Goal: Information Seeking & Learning: Learn about a topic

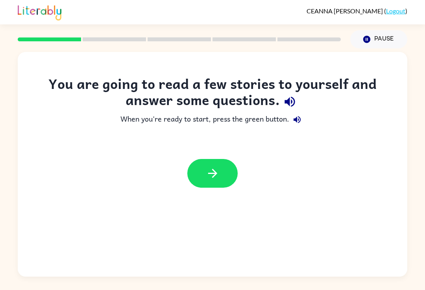
click at [229, 174] on button "button" at bounding box center [212, 173] width 50 height 29
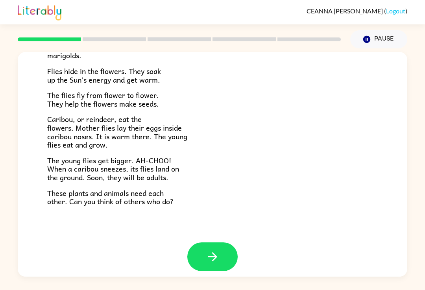
scroll to position [155, 0]
click at [217, 255] on icon "button" at bounding box center [213, 257] width 14 height 14
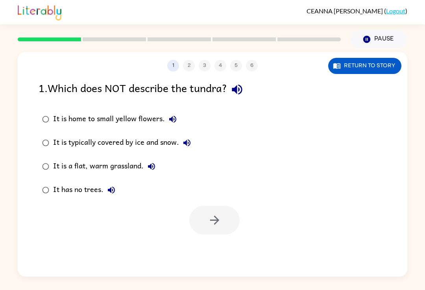
scroll to position [0, 0]
click at [111, 114] on div "It is home to small yellow flowers." at bounding box center [116, 119] width 127 height 16
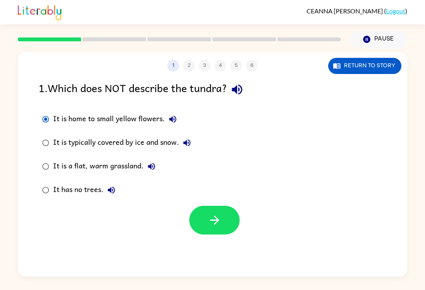
click at [218, 234] on button "button" at bounding box center [214, 220] width 50 height 29
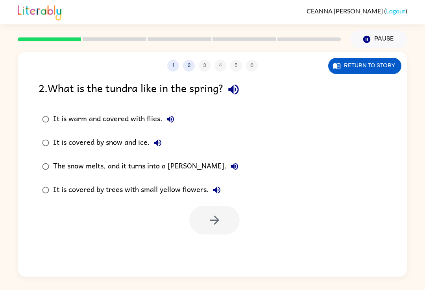
click at [118, 126] on div "It is warm and covered with flies." at bounding box center [115, 119] width 125 height 16
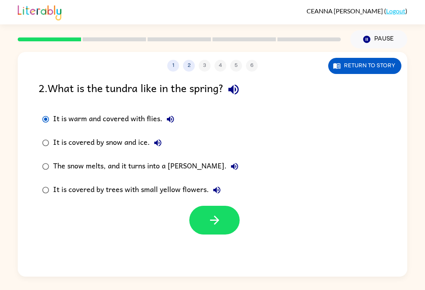
click at [223, 234] on button "button" at bounding box center [214, 220] width 50 height 29
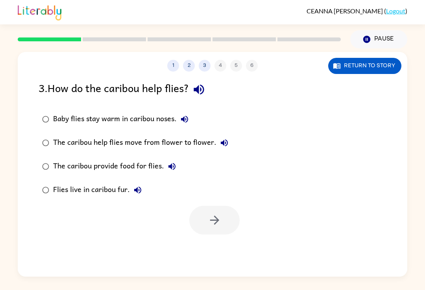
click at [189, 117] on icon "button" at bounding box center [184, 119] width 9 height 9
click at [185, 123] on icon "button" at bounding box center [184, 119] width 9 height 9
click at [190, 120] on button "Baby flies stay warm in caribou noses." at bounding box center [185, 119] width 16 height 16
click at [92, 100] on div "3 . How do the caribou help flies?" at bounding box center [213, 89] width 348 height 20
click at [221, 143] on icon "button" at bounding box center [224, 142] width 7 height 7
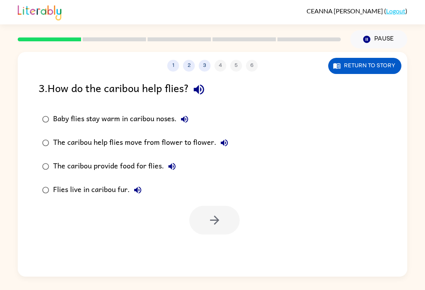
click at [122, 133] on label "The caribou help flies move from flower to flower." at bounding box center [135, 143] width 202 height 24
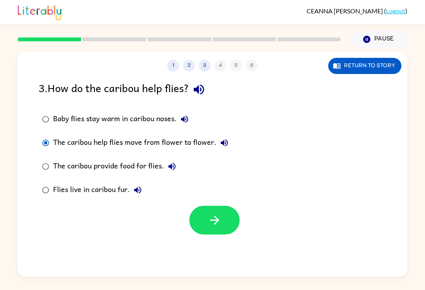
click at [144, 133] on label "The caribou help flies move from flower to flower." at bounding box center [135, 143] width 202 height 24
click at [168, 167] on icon "button" at bounding box center [171, 166] width 7 height 7
click at [131, 189] on button "Flies live in caribou fur." at bounding box center [138, 190] width 16 height 16
click at [164, 144] on div "The caribou help flies move from flower to flower." at bounding box center [142, 143] width 179 height 16
click at [225, 210] on button "button" at bounding box center [214, 220] width 50 height 29
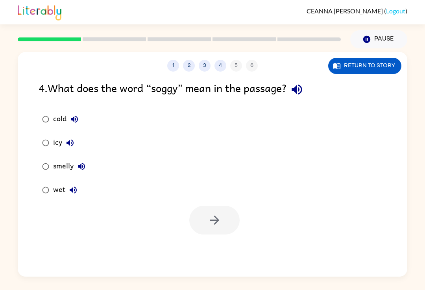
click at [57, 184] on div "wet" at bounding box center [67, 190] width 28 height 16
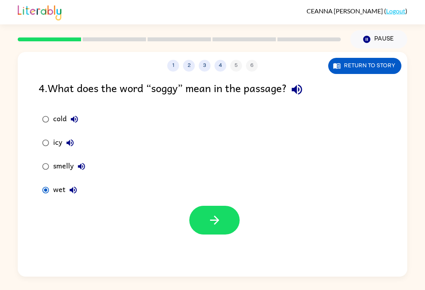
click at [220, 234] on button "button" at bounding box center [214, 220] width 50 height 29
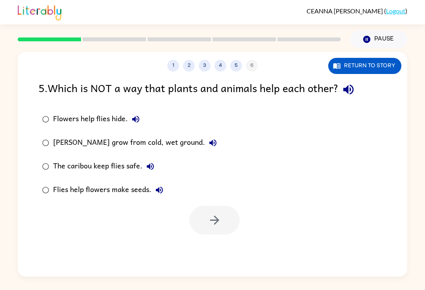
click at [133, 115] on button "Flowers help flies hide." at bounding box center [136, 119] width 16 height 16
click at [153, 139] on div "[PERSON_NAME] grow from cold, wet ground." at bounding box center [137, 143] width 168 height 16
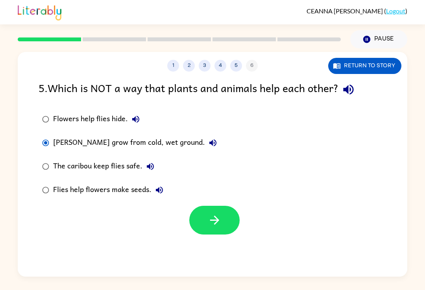
click at [216, 216] on icon "button" at bounding box center [215, 220] width 14 height 14
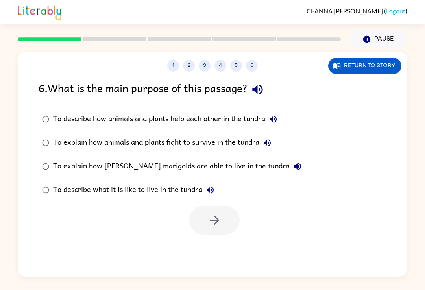
click at [124, 145] on div "To explain how animals and plants fight to survive in the tundra" at bounding box center [164, 143] width 222 height 16
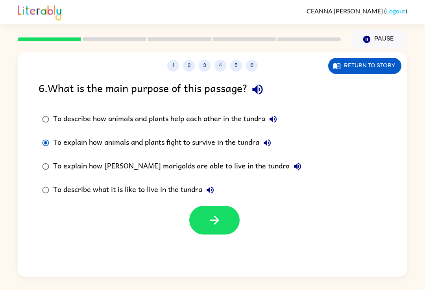
click at [221, 230] on button "button" at bounding box center [214, 220] width 50 height 29
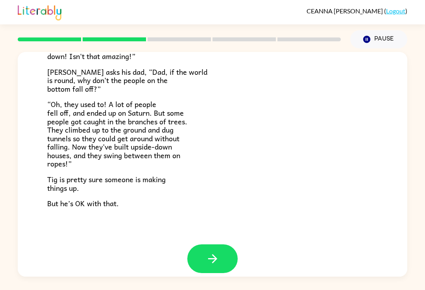
scroll to position [220, 0]
click at [236, 245] on button "button" at bounding box center [212, 258] width 50 height 29
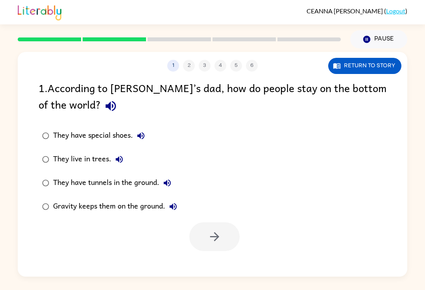
click at [68, 204] on div "Gravity keeps them on the ground." at bounding box center [117, 207] width 128 height 16
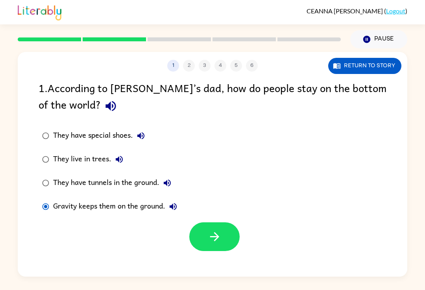
click at [208, 235] on icon "button" at bounding box center [215, 237] width 14 height 14
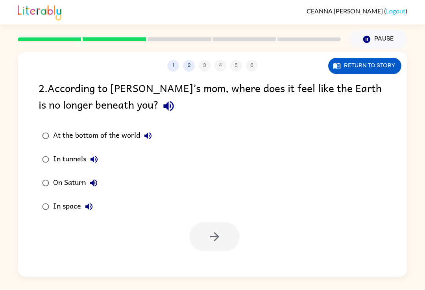
click at [70, 169] on label "In tunnels" at bounding box center [97, 160] width 126 height 24
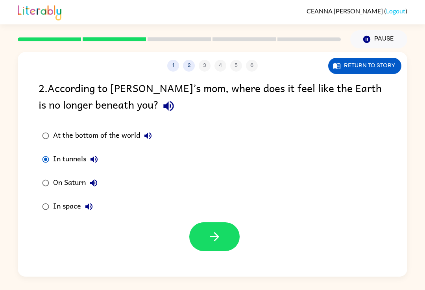
click at [209, 232] on icon "button" at bounding box center [215, 237] width 14 height 14
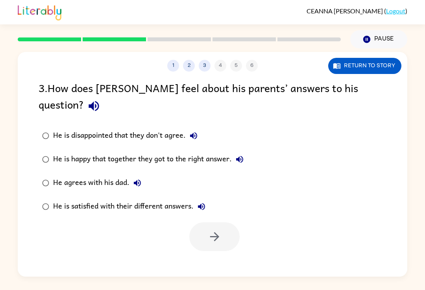
click at [71, 175] on div "He agrees with his dad." at bounding box center [99, 183] width 92 height 16
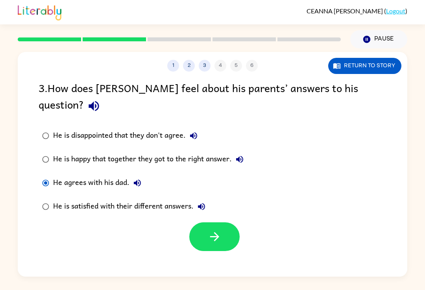
click at [226, 226] on button "button" at bounding box center [214, 236] width 50 height 29
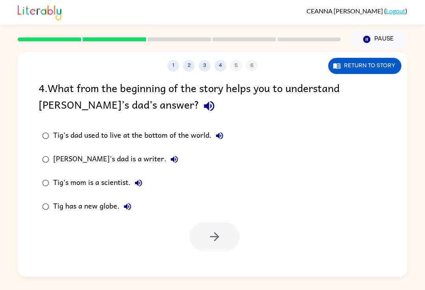
click at [78, 217] on label "Tig has a new globe." at bounding box center [132, 207] width 197 height 24
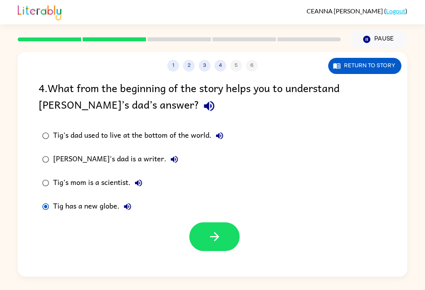
click at [222, 242] on button "button" at bounding box center [214, 236] width 50 height 29
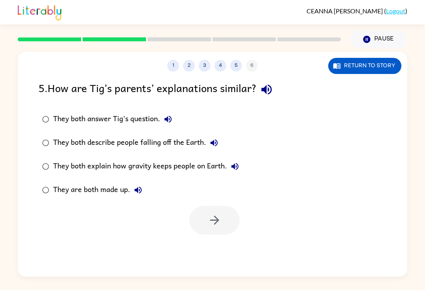
click at [96, 114] on div "They both answer Tig’s question." at bounding box center [114, 119] width 123 height 16
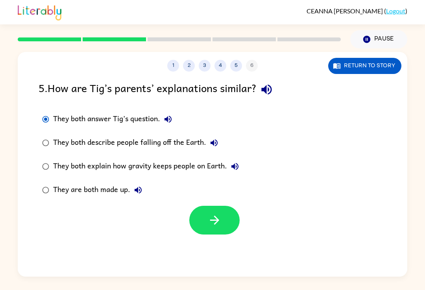
click at [213, 212] on button "button" at bounding box center [214, 220] width 50 height 29
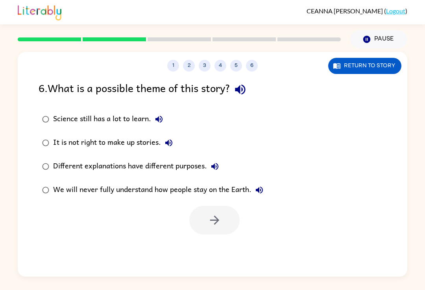
click at [116, 133] on label "It is not right to make up stories." at bounding box center [152, 143] width 237 height 24
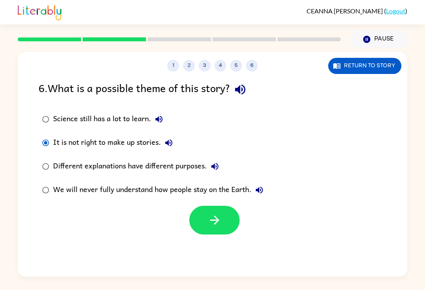
click at [96, 140] on div "It is not right to make up stories." at bounding box center [115, 143] width 124 height 16
click at [78, 190] on div "We will never fully understand how people stay on the Earth." at bounding box center [160, 190] width 214 height 16
click at [205, 229] on button "button" at bounding box center [214, 220] width 50 height 29
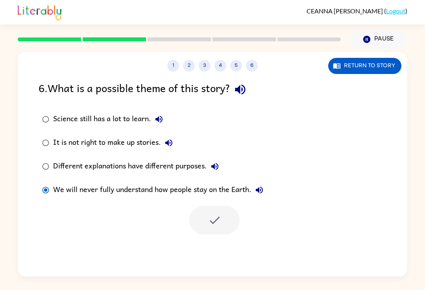
click at [205, 229] on div at bounding box center [214, 220] width 50 height 29
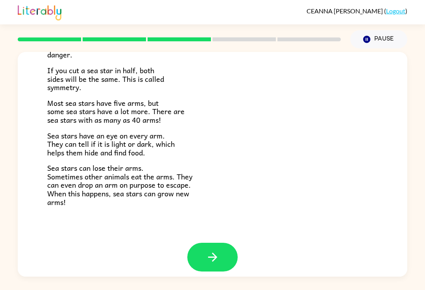
scroll to position [219, 0]
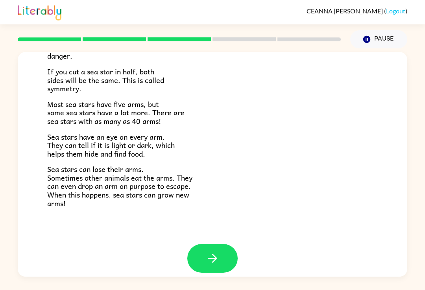
click at [206, 251] on icon "button" at bounding box center [213, 258] width 14 height 14
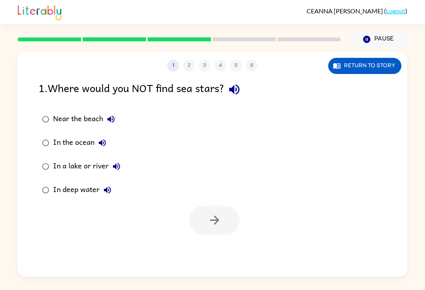
scroll to position [0, 0]
click at [206, 246] on div "1 2 3 4 5 6 Return to story 1 . Where would you NOT find sea stars? Near the be…" at bounding box center [213, 164] width 390 height 225
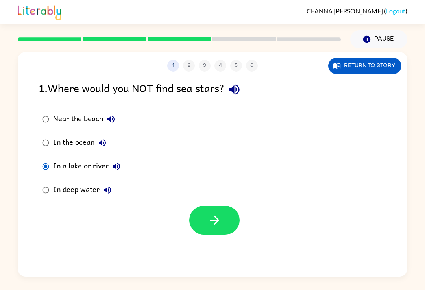
click at [229, 229] on button "button" at bounding box center [214, 220] width 50 height 29
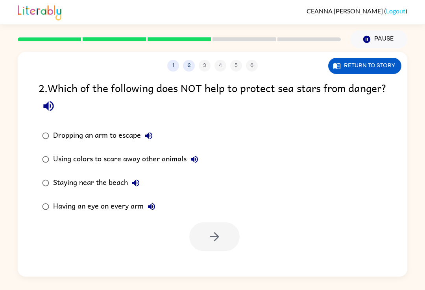
click at [134, 207] on div "Having an eye on every arm" at bounding box center [106, 207] width 106 height 16
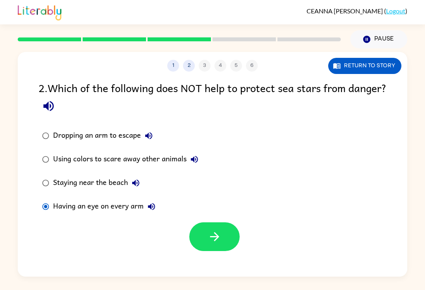
click at [203, 245] on button "button" at bounding box center [214, 236] width 50 height 29
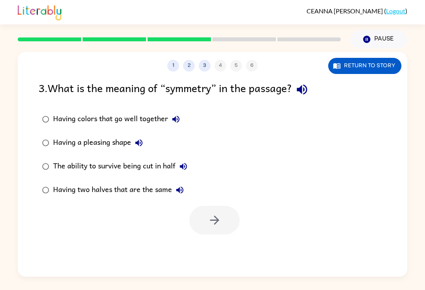
click at [142, 149] on button "Having a pleasing shape" at bounding box center [139, 143] width 16 height 16
click at [138, 168] on div "The ability to survive being cut in half" at bounding box center [122, 167] width 138 height 16
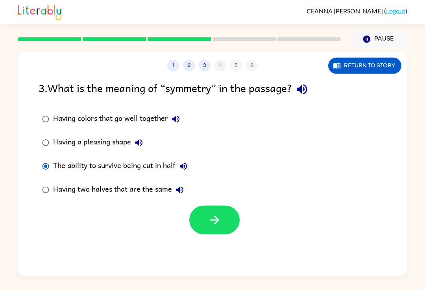
scroll to position [1, 0]
click at [217, 229] on button "button" at bounding box center [214, 220] width 50 height 29
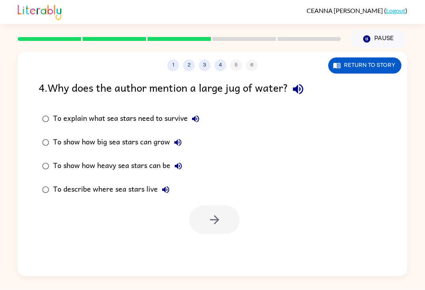
scroll to position [1, 0]
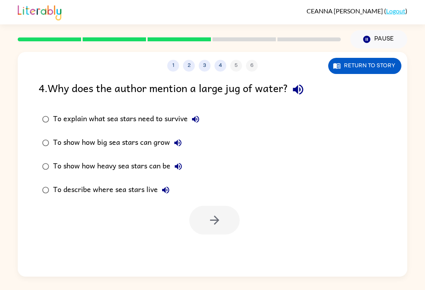
click at [216, 229] on div at bounding box center [214, 220] width 50 height 29
click at [65, 108] on label "To explain what sea stars need to survive" at bounding box center [120, 119] width 173 height 24
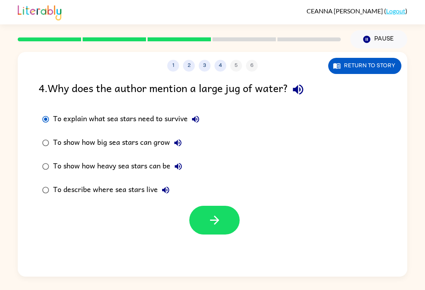
click at [230, 232] on button "button" at bounding box center [214, 220] width 50 height 29
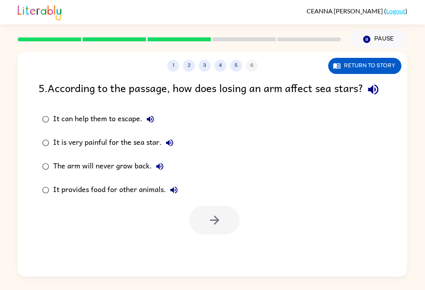
click at [151, 198] on div "It provides food for other animals." at bounding box center [117, 190] width 129 height 16
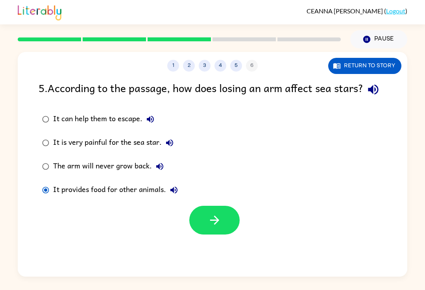
click at [238, 231] on button "button" at bounding box center [214, 220] width 50 height 29
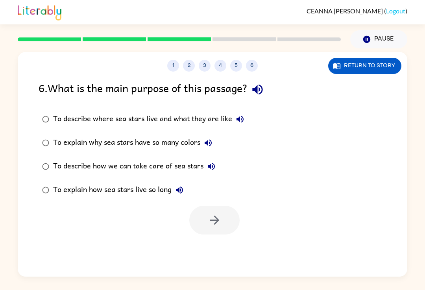
click at [196, 115] on div "To describe where sea stars live and what they are like" at bounding box center [150, 119] width 195 height 16
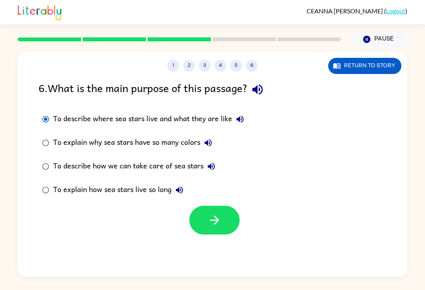
click at [409, 250] on div "1 2 3 4 5 6 Return to story 6 . What is the main purpose of this passage? To de…" at bounding box center [212, 162] width 425 height 228
click at [201, 221] on button "button" at bounding box center [214, 220] width 50 height 29
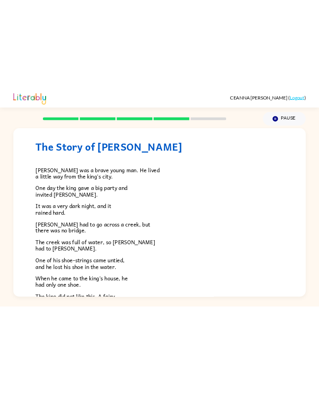
scroll to position [0, 0]
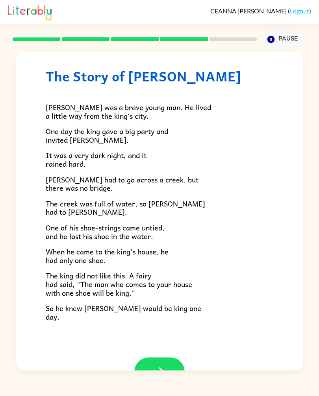
click at [2, 290] on div "The Story of [PERSON_NAME] [PERSON_NAME] was a brave young man. He lived a litt…" at bounding box center [159, 209] width 319 height 322
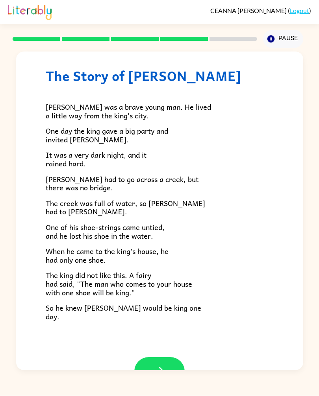
scroll to position [13, 0]
click at [163, 290] on icon "button" at bounding box center [159, 372] width 9 height 9
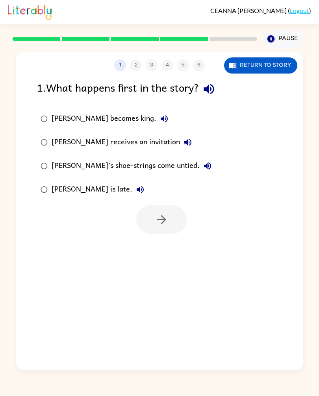
scroll to position [0, 0]
click at [94, 111] on div "[PERSON_NAME] becomes king." at bounding box center [112, 119] width 120 height 16
click at [155, 213] on icon "button" at bounding box center [162, 220] width 14 height 14
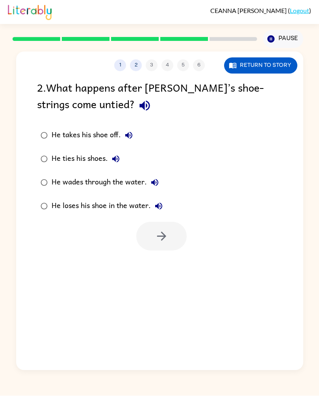
click at [118, 199] on div "He loses his shoe in the water." at bounding box center [109, 207] width 115 height 16
click at [159, 222] on button "button" at bounding box center [161, 236] width 50 height 29
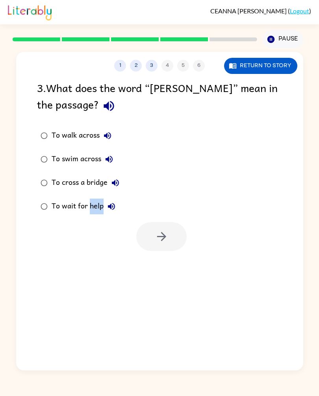
click at [278, 226] on div at bounding box center [159, 234] width 287 height 33
click at [58, 128] on div "To walk across" at bounding box center [84, 136] width 64 height 16
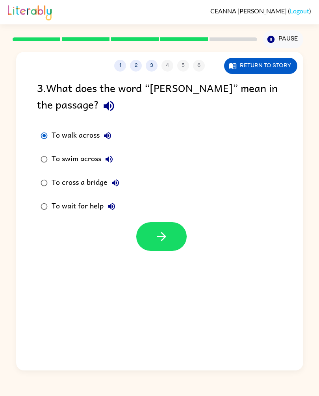
click at [165, 237] on icon "button" at bounding box center [161, 236] width 9 height 9
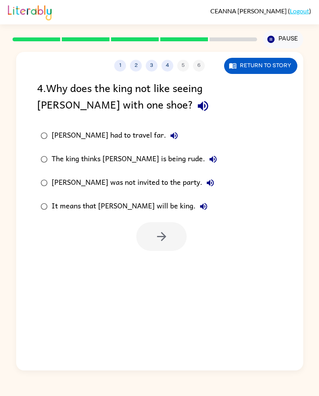
click at [55, 218] on label "It means that [PERSON_NAME] will be king." at bounding box center [129, 207] width 192 height 24
click at [57, 222] on div at bounding box center [159, 234] width 287 height 33
click at [68, 164] on div "The king thinks [PERSON_NAME] is being rude." at bounding box center [136, 159] width 169 height 16
click at [63, 212] on div "It means that [PERSON_NAME] will be king." at bounding box center [132, 207] width 160 height 16
click at [155, 251] on button "button" at bounding box center [161, 236] width 50 height 29
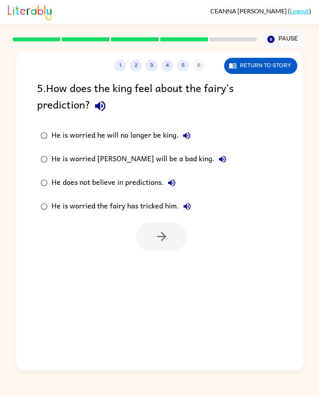
click at [0, 210] on div "1 2 3 4 5 6 Return to story 5 . How does the king feel about the fairy’s predic…" at bounding box center [159, 209] width 319 height 322
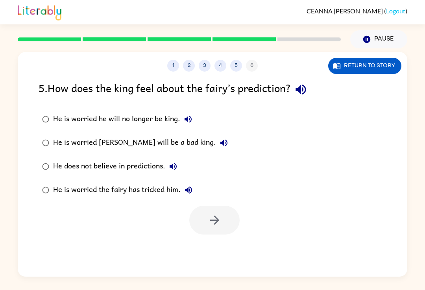
click at [160, 192] on div "He is worried the fairy has tricked him." at bounding box center [124, 190] width 143 height 16
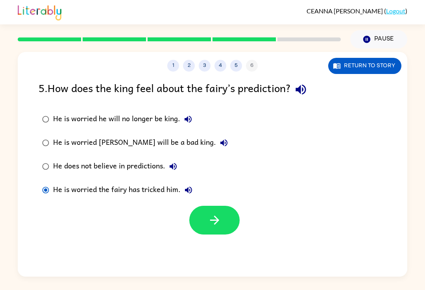
click at [216, 225] on icon "button" at bounding box center [215, 220] width 14 height 14
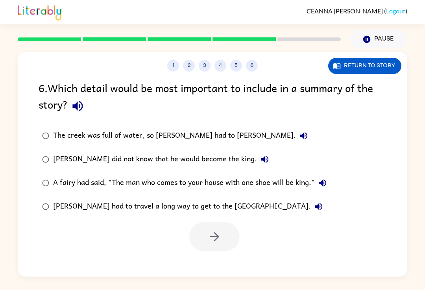
click at [279, 184] on div "A fairy had said, "The man who comes to your house with one shoe will be king."" at bounding box center [191, 183] width 277 height 16
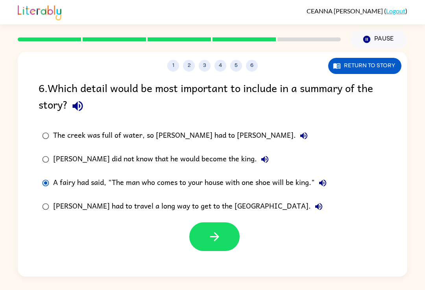
click at [144, 181] on div "A fairy had said, "The man who comes to your house with one shoe will be king."" at bounding box center [191, 183] width 277 height 16
click at [218, 235] on icon "button" at bounding box center [215, 237] width 14 height 14
